Goal: Task Accomplishment & Management: Manage account settings

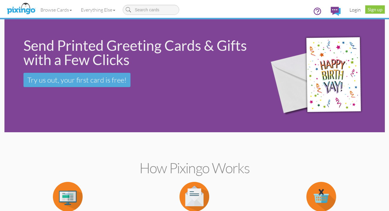
click at [353, 10] on link "Login" at bounding box center [355, 9] width 20 height 15
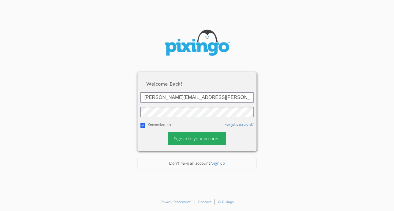
click at [197, 137] on div "Sign in to your account" at bounding box center [197, 138] width 58 height 13
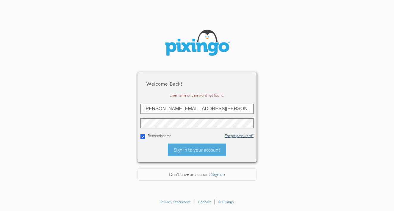
click at [230, 136] on link "Forgot password?" at bounding box center [239, 135] width 29 height 5
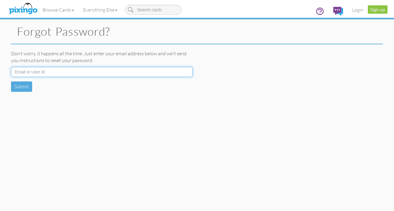
click at [46, 71] on input at bounding box center [101, 72] width 181 height 10
type input "Jim.skirvin@gmail.com"
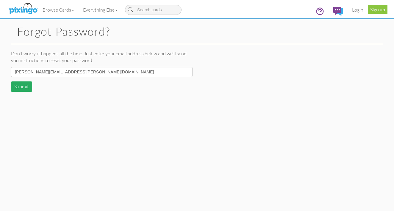
click at [21, 86] on button "Submit" at bounding box center [21, 86] width 21 height 10
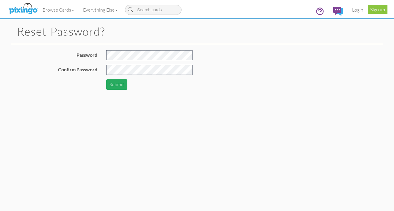
click at [116, 85] on button "Submit" at bounding box center [116, 84] width 21 height 10
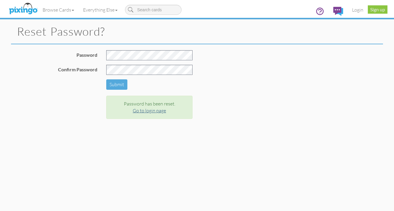
click at [146, 110] on link "Go to login page" at bounding box center [149, 111] width 33 height 6
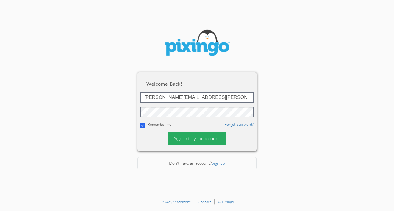
click at [191, 137] on div "Sign in to your account" at bounding box center [197, 138] width 58 height 13
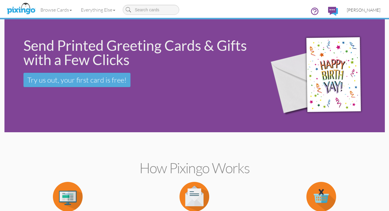
click at [362, 10] on span "[PERSON_NAME]" at bounding box center [364, 9] width 34 height 5
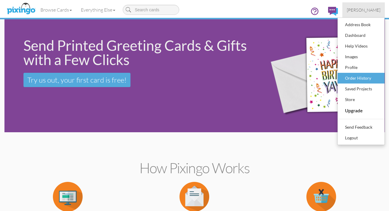
click at [359, 78] on div "Order History" at bounding box center [361, 78] width 35 height 9
